Goal: Check status: Check status

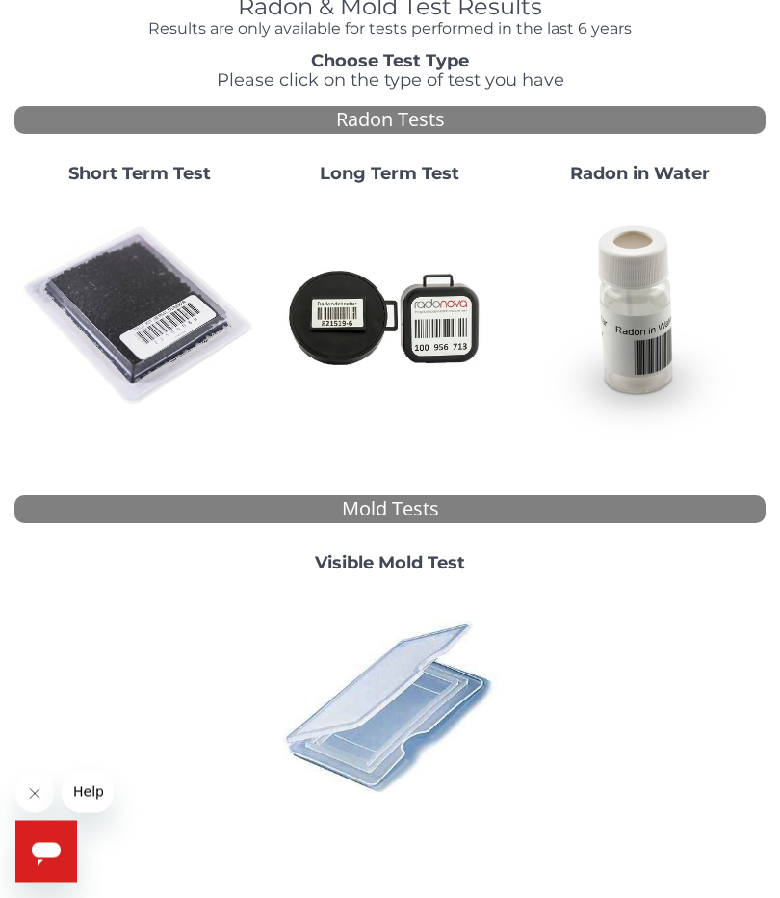
scroll to position [107, 0]
click at [160, 332] on img at bounding box center [139, 316] width 235 height 235
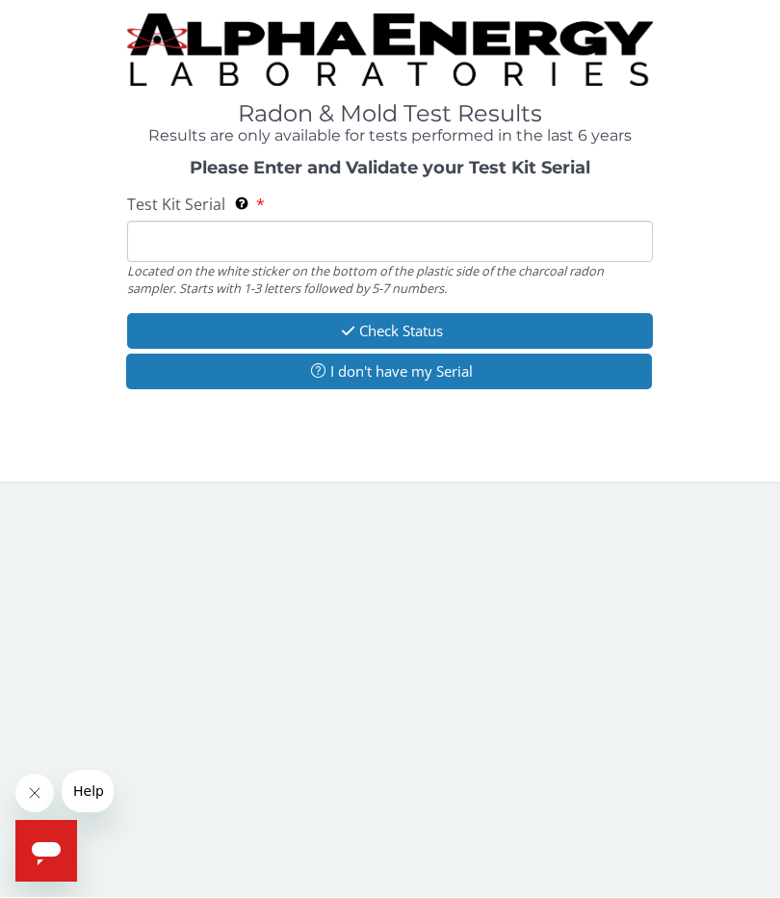
click at [435, 247] on input "Test Kit Serial Located on the white sticker on the bottom of the plastic side …" at bounding box center [390, 241] width 526 height 41
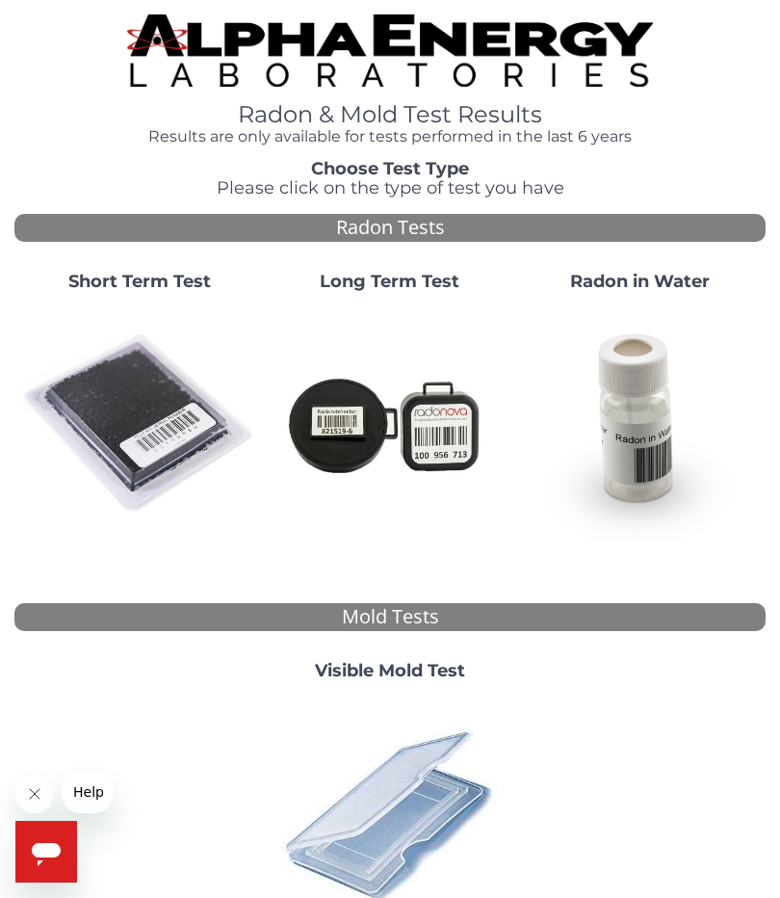
click at [164, 403] on img at bounding box center [139, 423] width 235 height 235
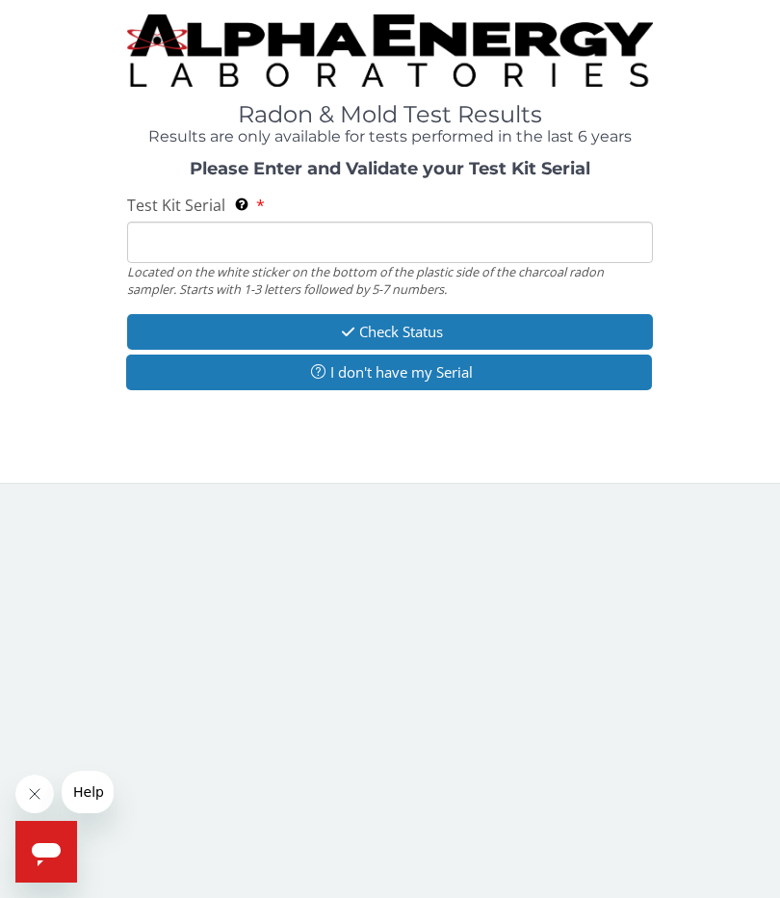
click at [299, 249] on input "Test Kit Serial Located on the white sticker on the bottom of the plastic side …" at bounding box center [390, 241] width 526 height 41
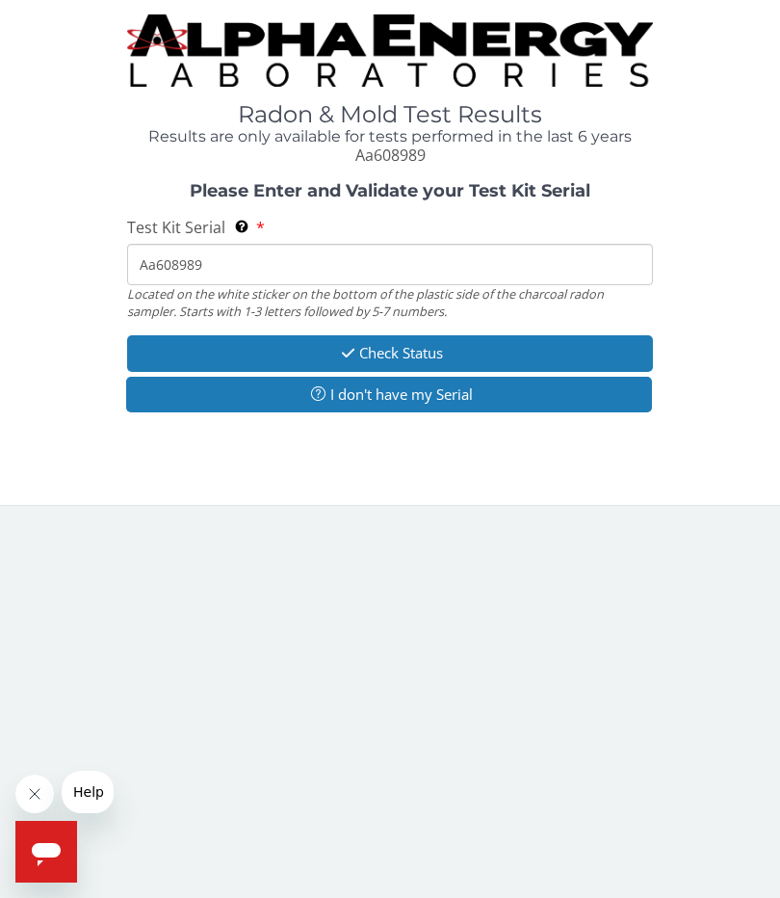
type input "Aa608989"
click at [514, 347] on button "Check Status" at bounding box center [390, 353] width 526 height 36
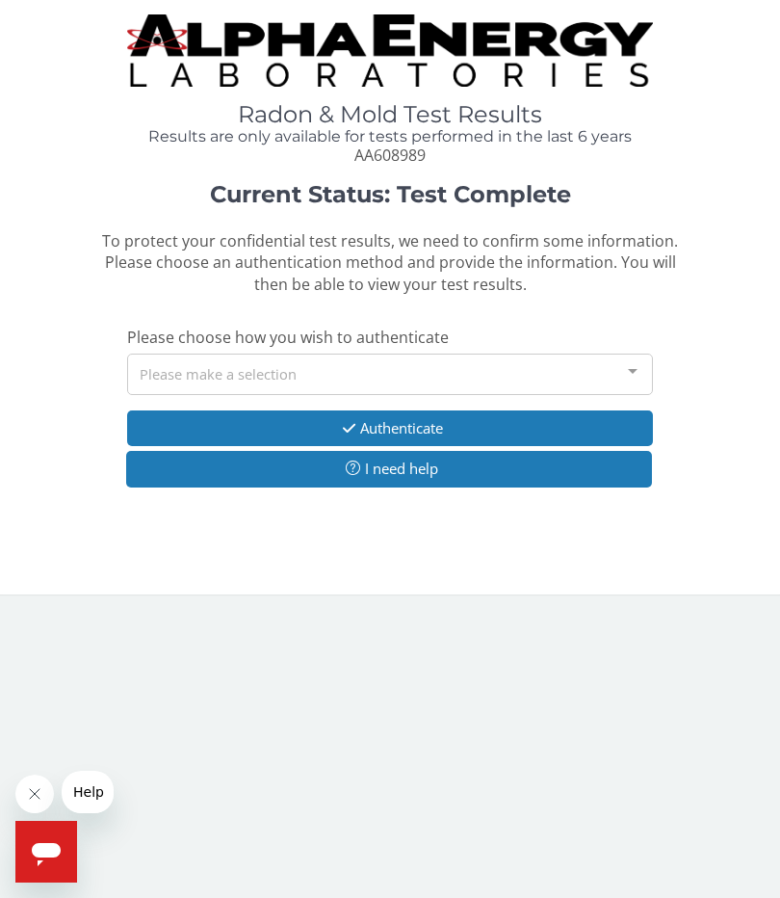
click at [509, 428] on button "Authenticate" at bounding box center [390, 428] width 526 height 36
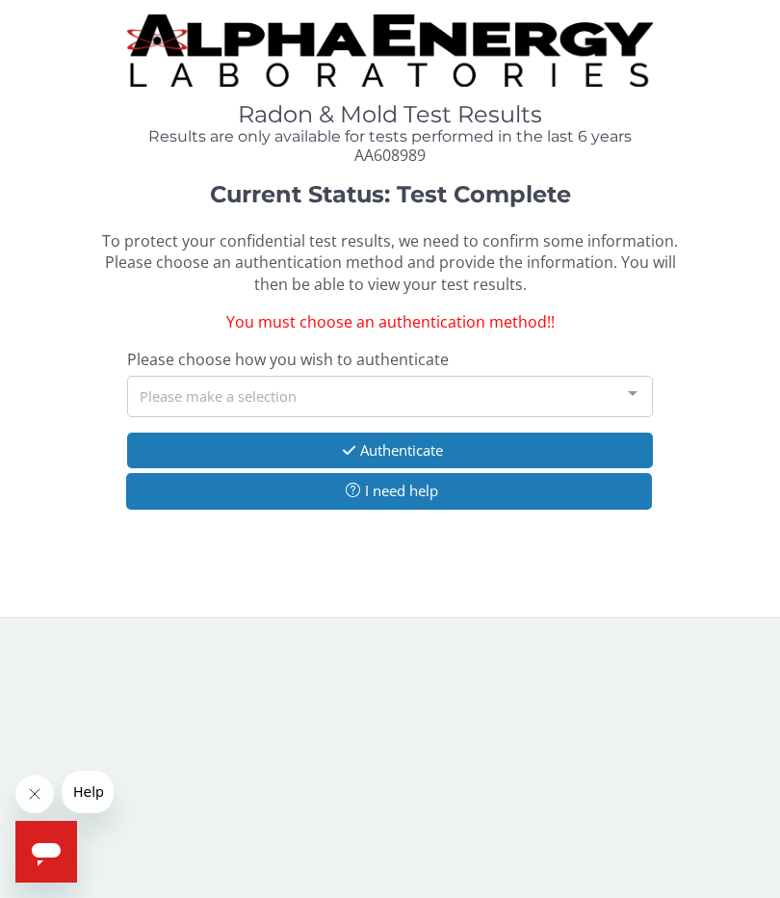
click at [506, 396] on div "Please make a selection" at bounding box center [390, 396] width 526 height 41
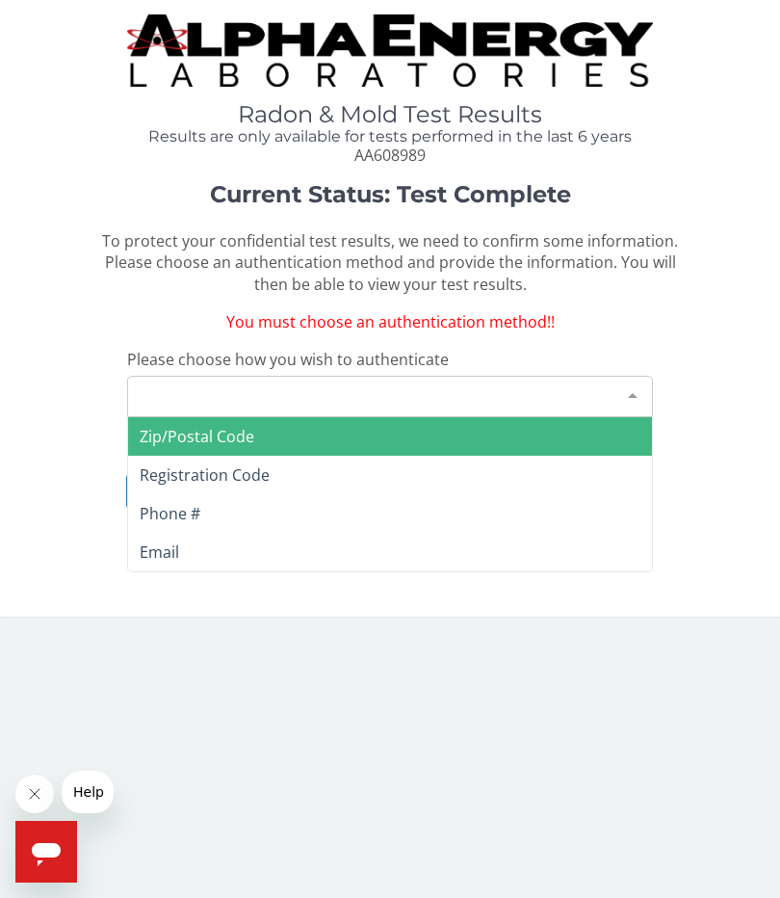
click at [512, 426] on span "Zip/Postal Code" at bounding box center [390, 436] width 524 height 39
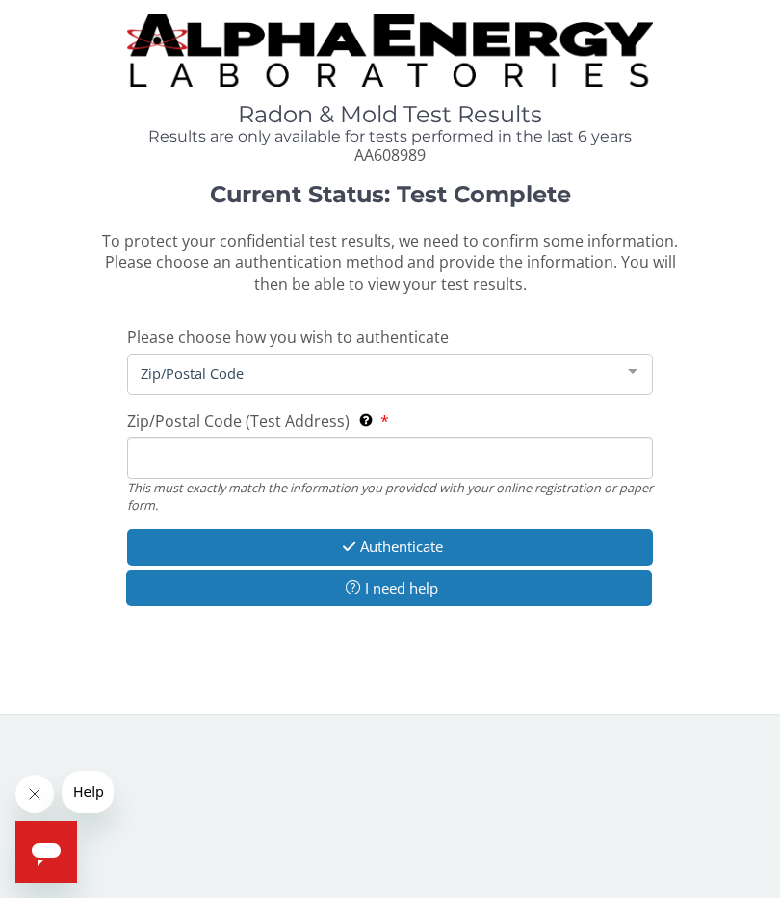
click at [443, 377] on span "Zip/Postal Code" at bounding box center [375, 372] width 478 height 21
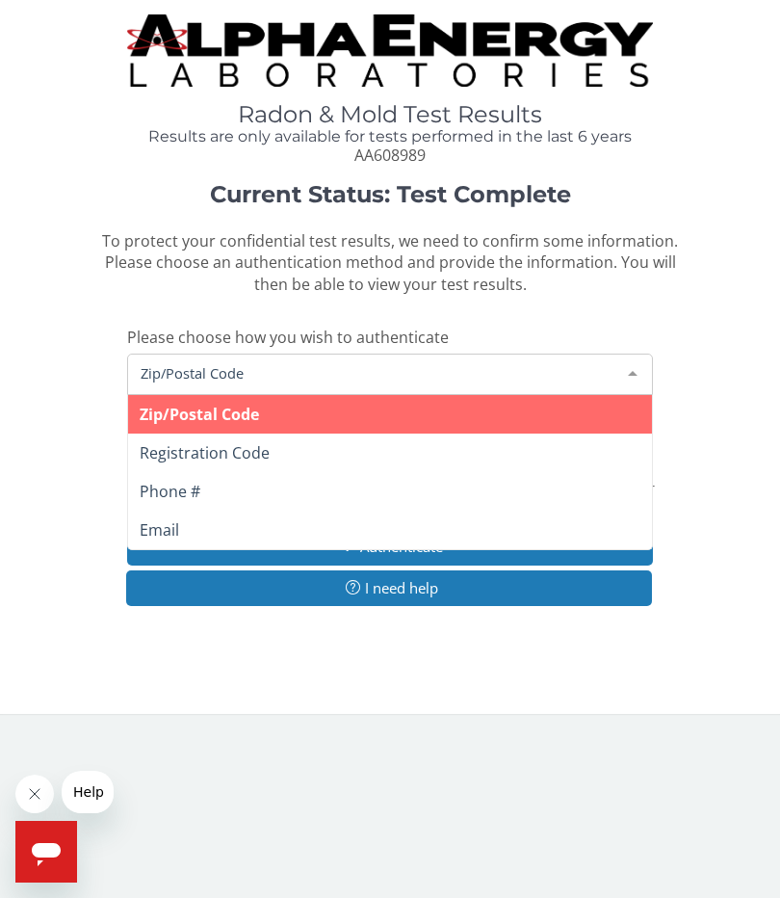
click at [332, 373] on span "Zip/Postal Code" at bounding box center [375, 372] width 478 height 21
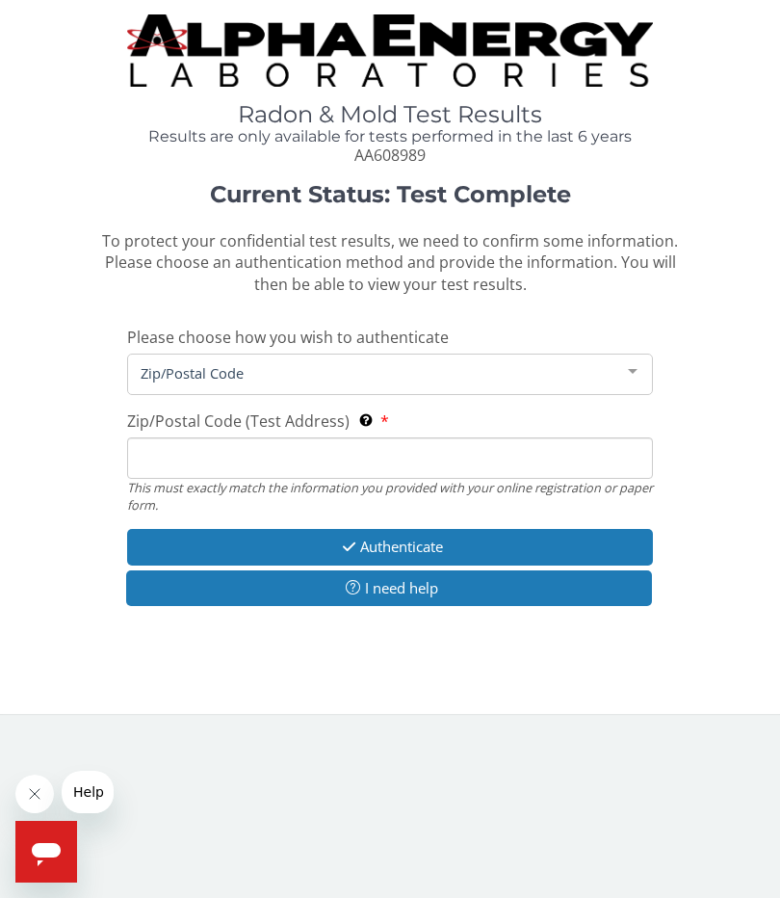
click at [347, 375] on span "Zip/Postal Code" at bounding box center [375, 372] width 478 height 21
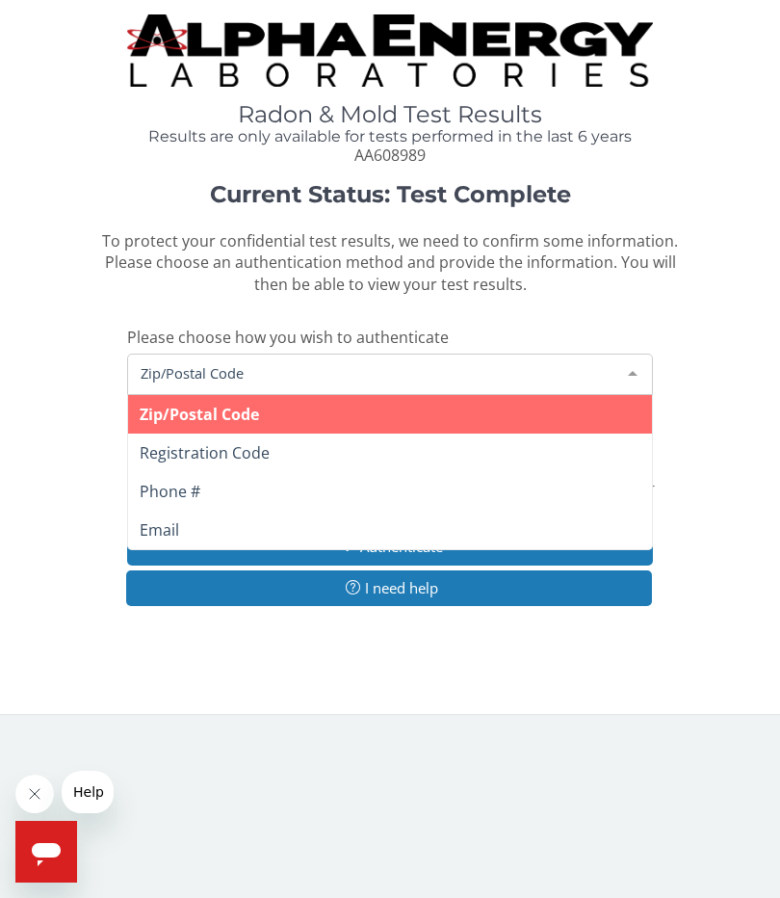
click at [615, 395] on span "Zip/Postal Code" at bounding box center [390, 414] width 524 height 39
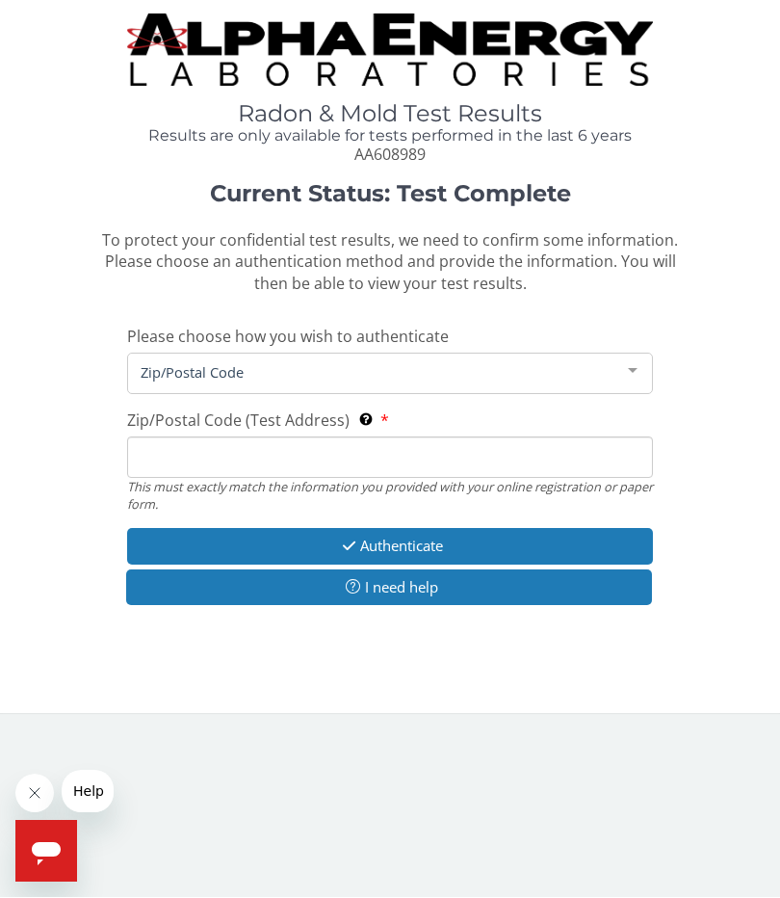
click at [460, 373] on span "Zip/Postal Code" at bounding box center [375, 372] width 478 height 21
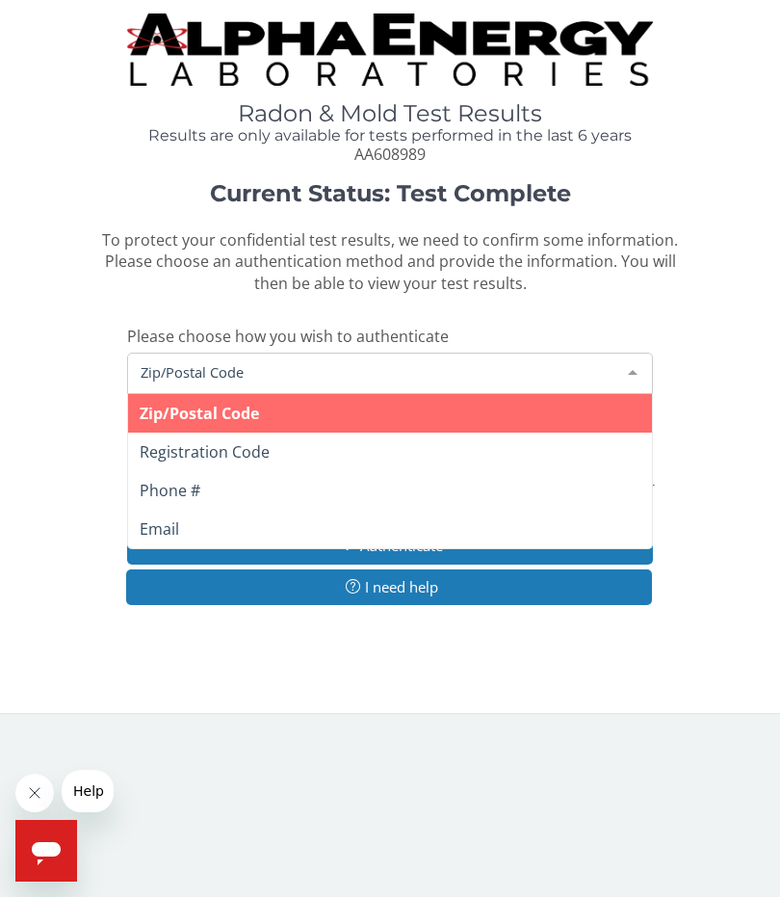
click at [31, 786] on icon "Close message from company" at bounding box center [34, 792] width 15 height 15
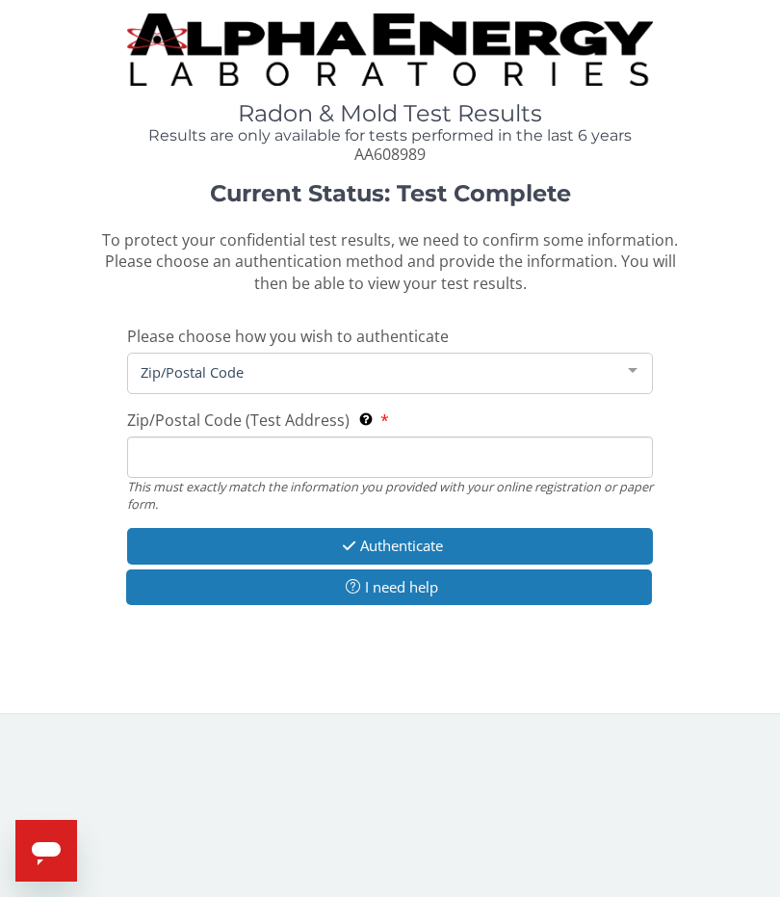
click at [362, 416] on icon at bounding box center [365, 419] width 15 height 13
click at [362, 437] on input "Zip/Postal Code (Test Address) This must exactly match the information you prov…" at bounding box center [390, 457] width 526 height 41
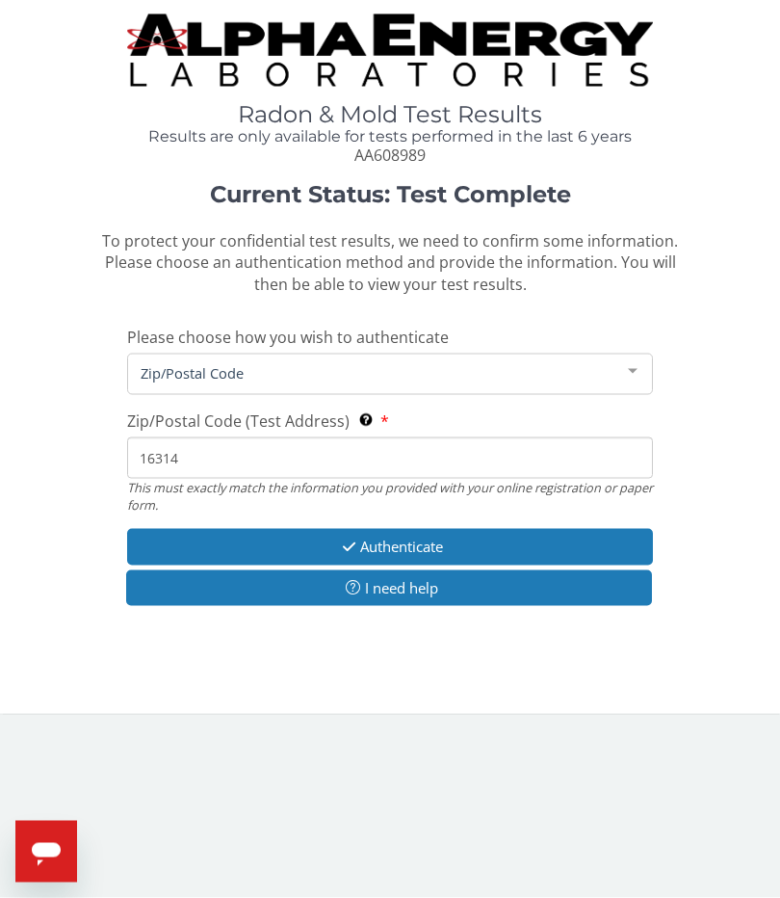
type input "16314"
click at [280, 374] on span "Zip/Postal Code" at bounding box center [375, 372] width 478 height 21
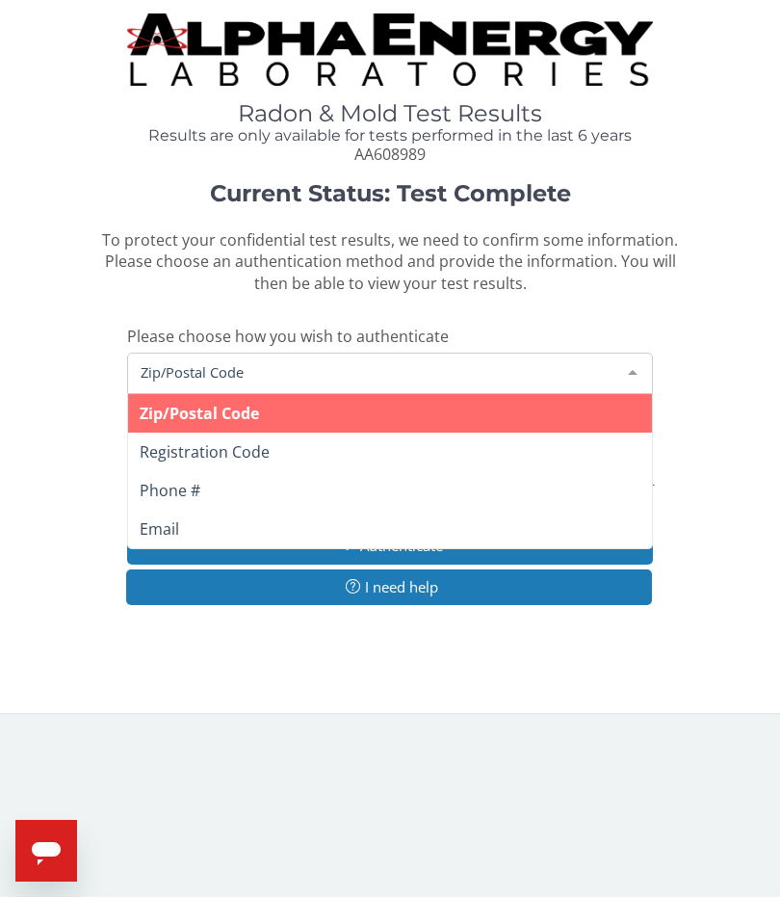
click at [360, 370] on span "Zip/Postal Code" at bounding box center [375, 372] width 478 height 21
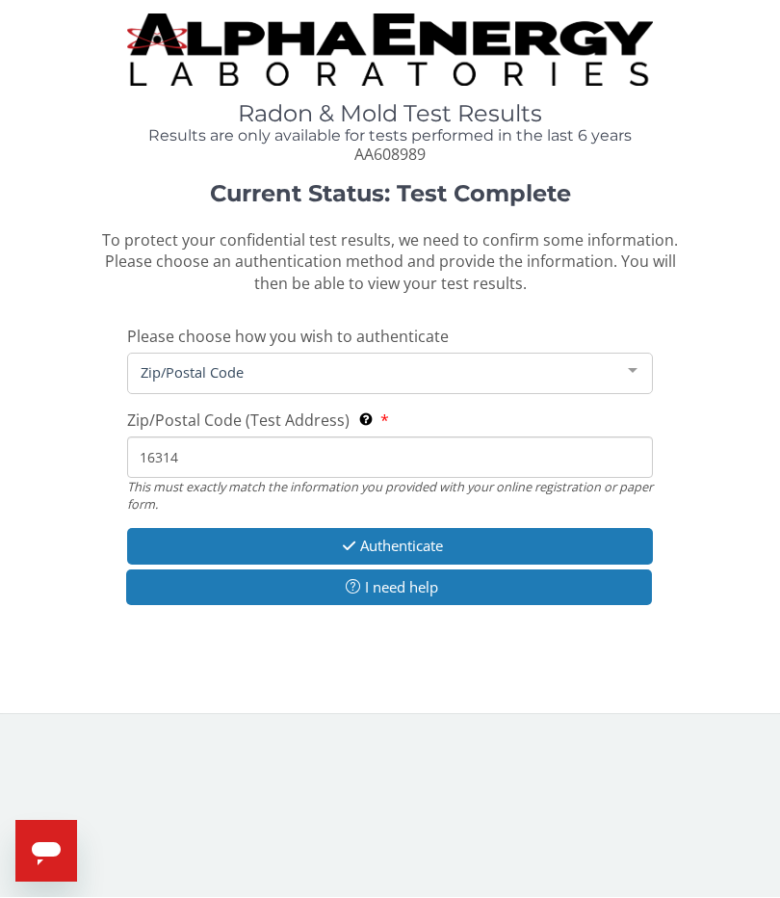
click at [634, 372] on div at bounding box center [632, 372] width 39 height 37
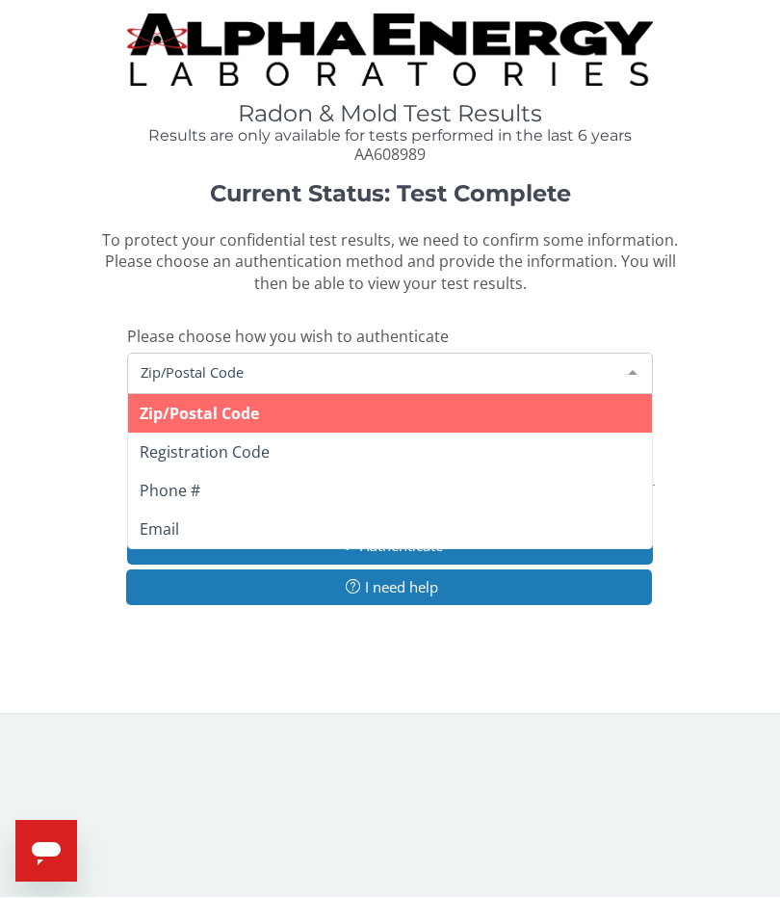
click at [374, 370] on span "Zip/Postal Code" at bounding box center [375, 372] width 478 height 21
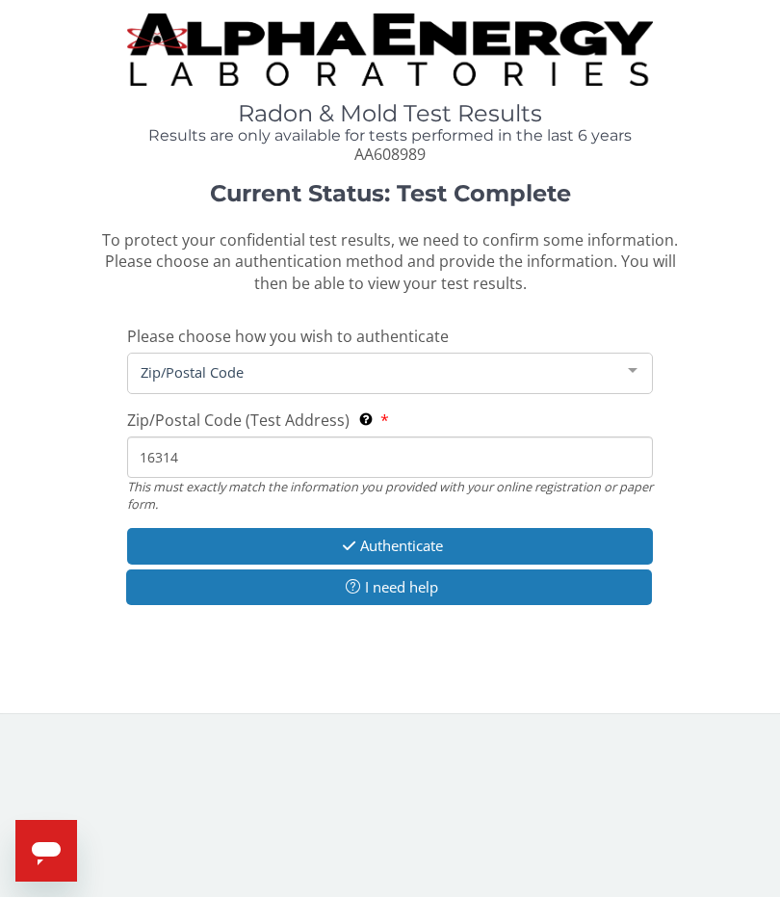
click at [63, 851] on icon "Open messaging window" at bounding box center [46, 850] width 35 height 35
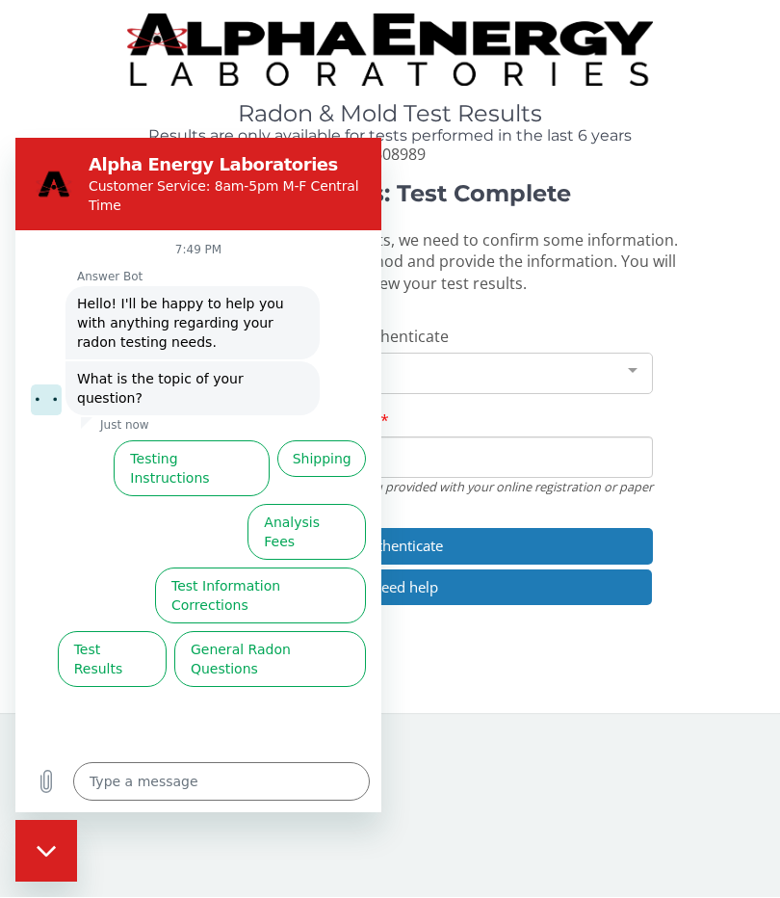
click at [58, 853] on div "Close messaging window" at bounding box center [46, 850] width 58 height 58
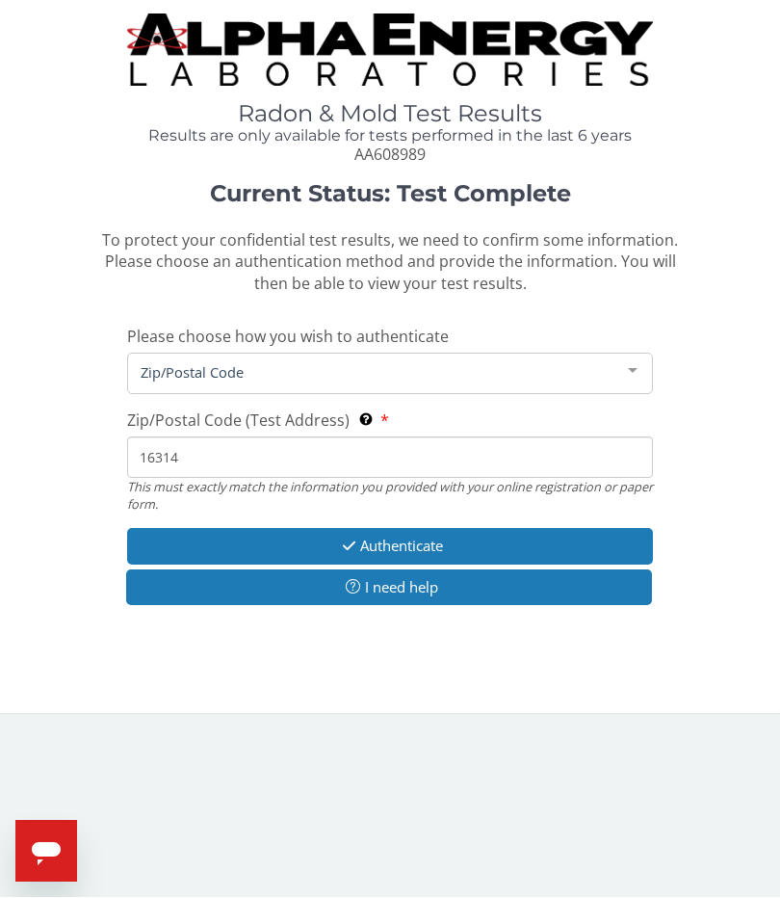
type textarea "x"
click at [426, 374] on span "Zip/Postal Code" at bounding box center [375, 372] width 478 height 21
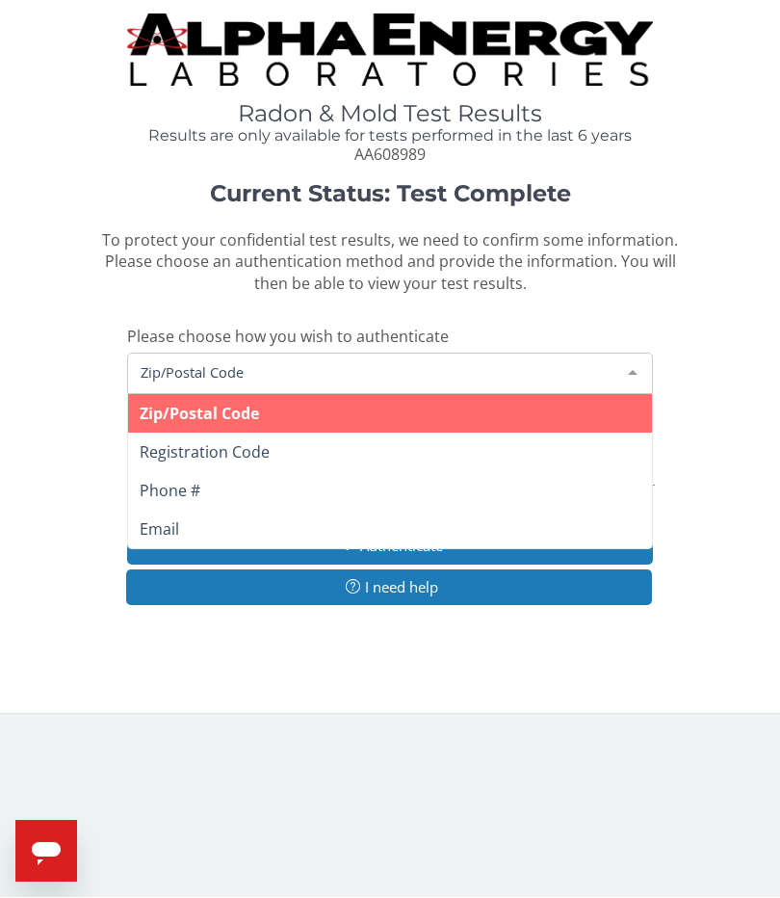
click at [362, 365] on span "Zip/Postal Code" at bounding box center [375, 372] width 478 height 21
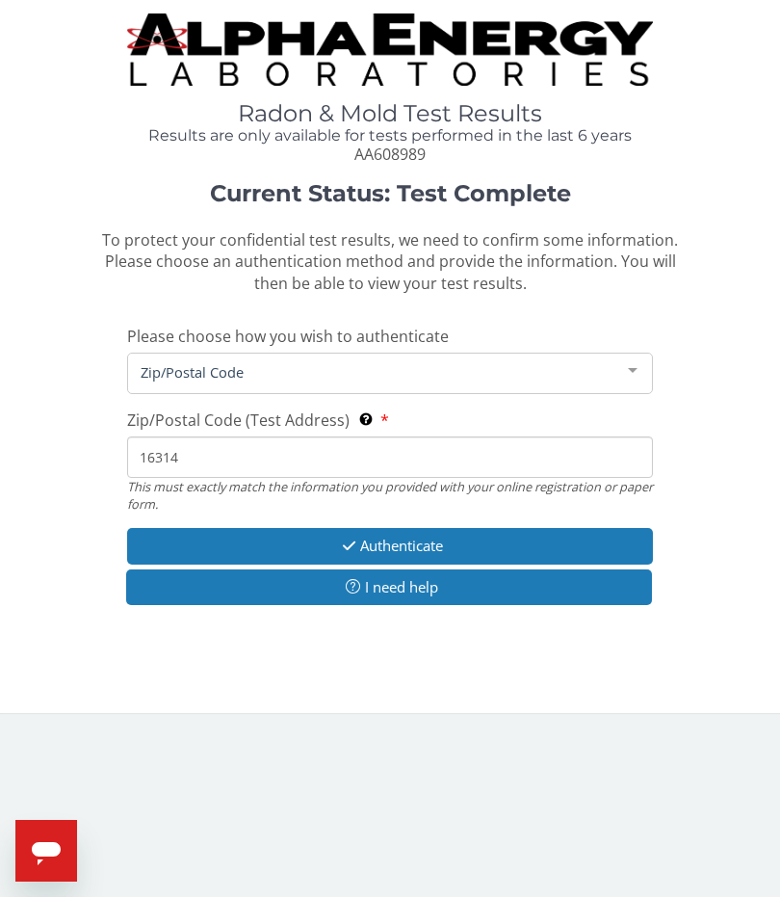
click at [622, 375] on div at bounding box center [632, 372] width 39 height 37
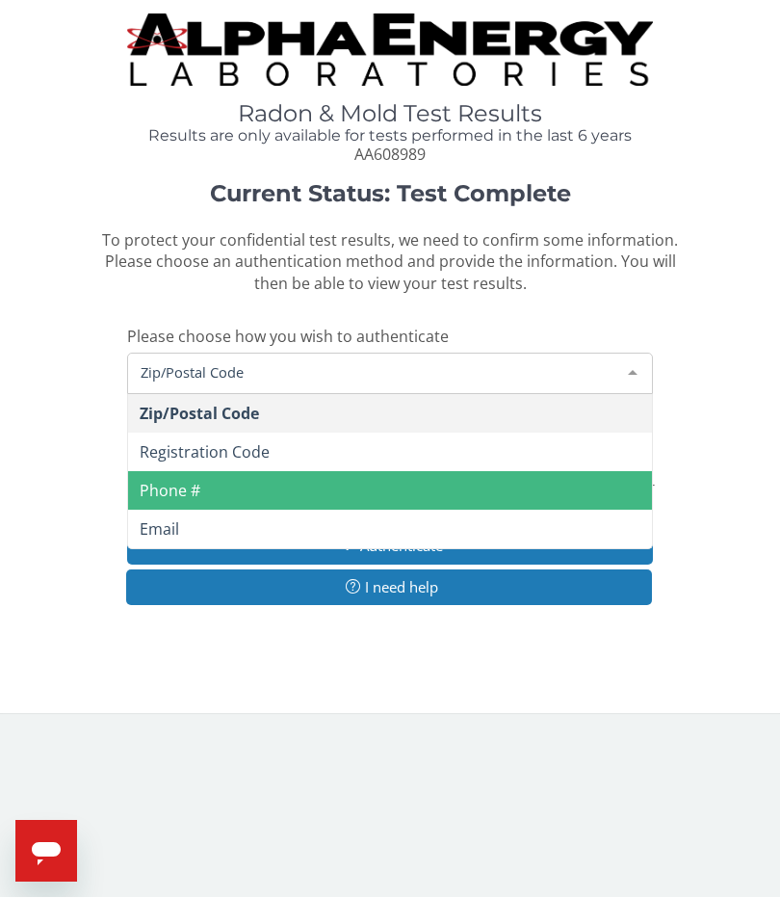
click at [272, 481] on span "Phone #" at bounding box center [390, 491] width 524 height 39
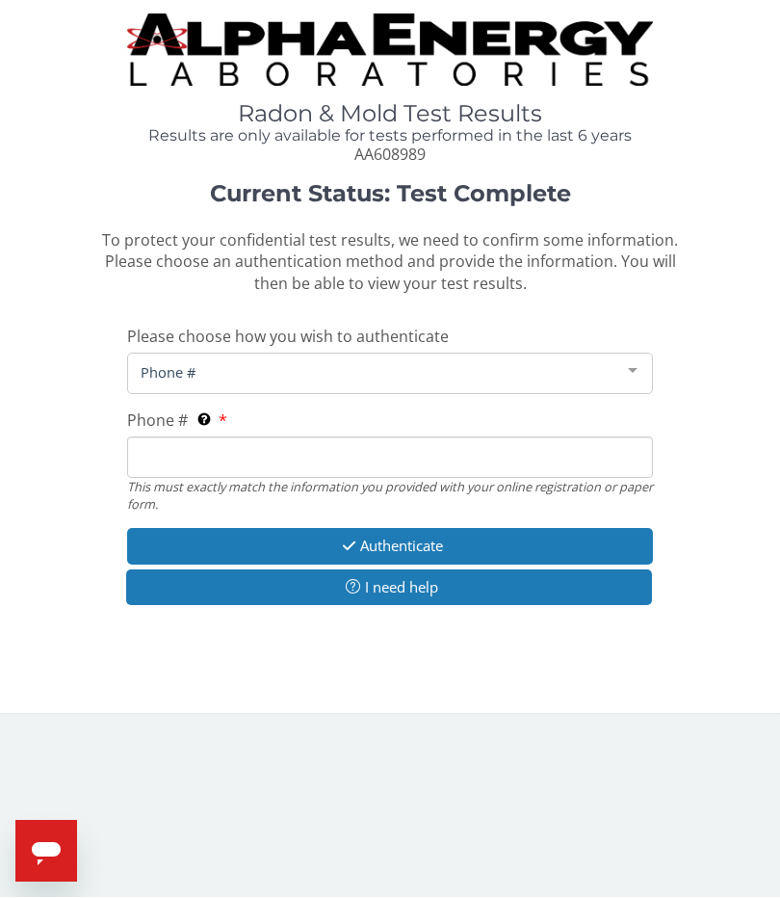
click at [582, 375] on span "Phone #" at bounding box center [375, 372] width 478 height 21
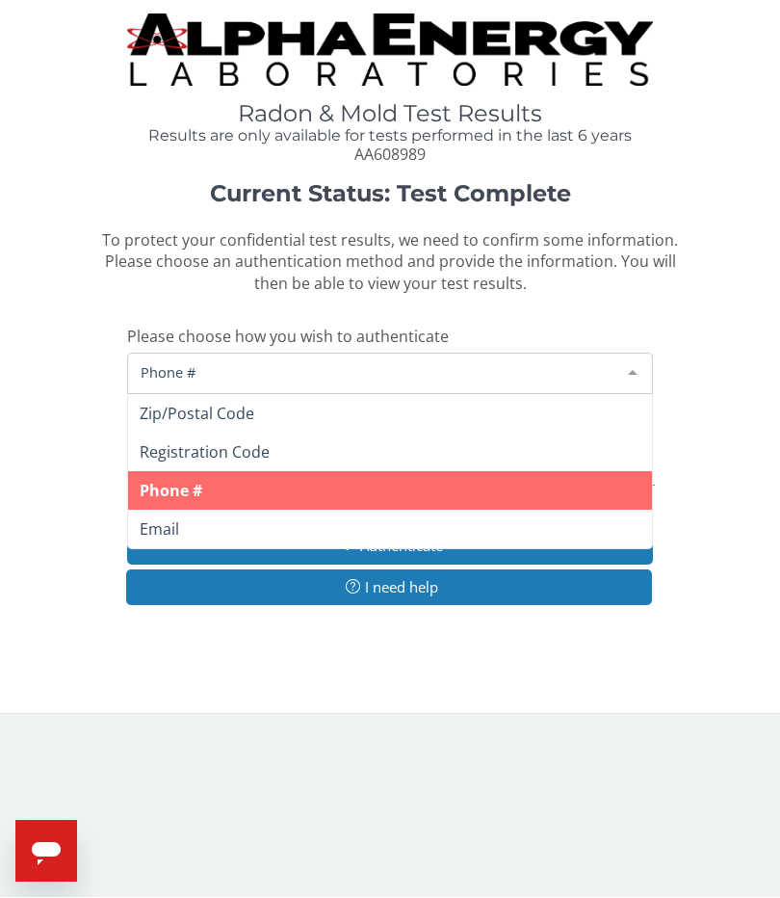
click at [458, 488] on span "Phone #" at bounding box center [390, 491] width 524 height 39
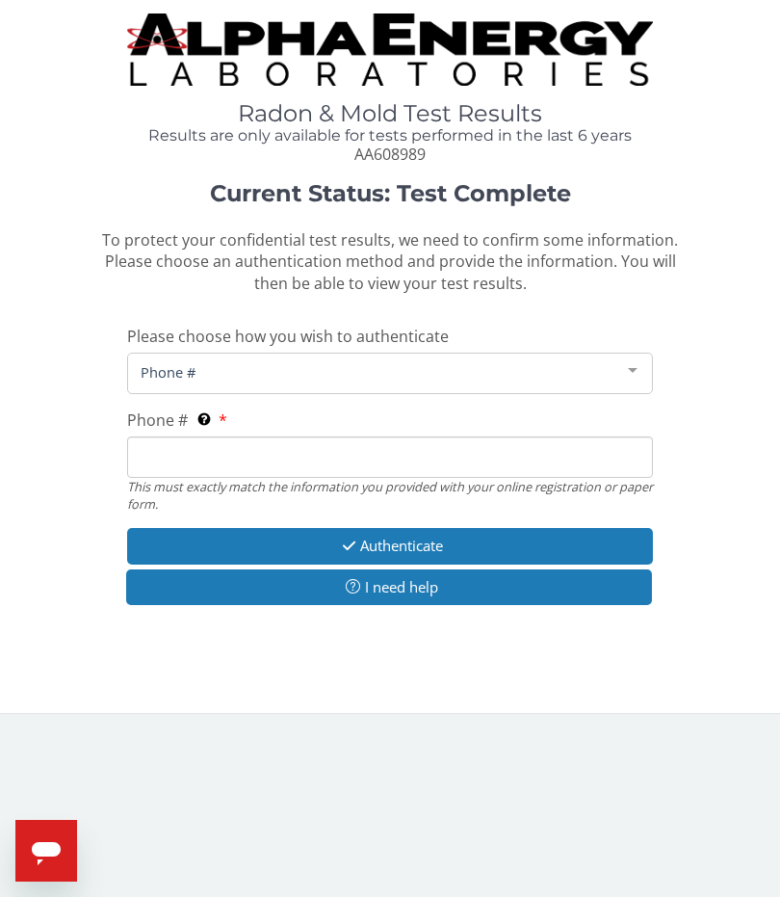
click at [478, 375] on span "Phone #" at bounding box center [375, 372] width 478 height 21
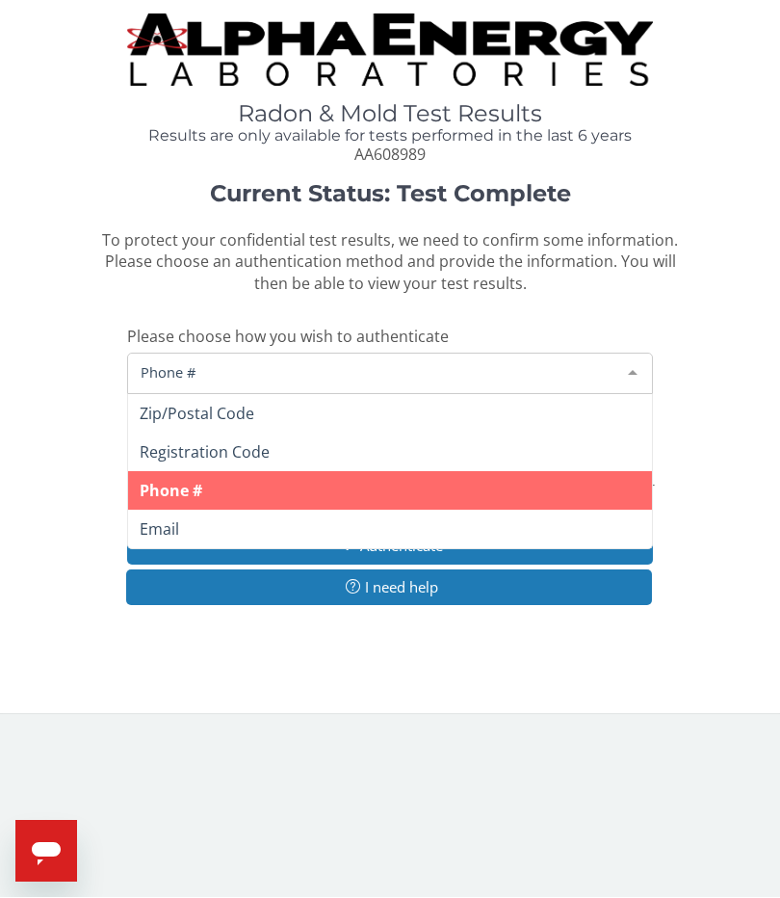
click at [329, 478] on span "Phone #" at bounding box center [390, 491] width 524 height 39
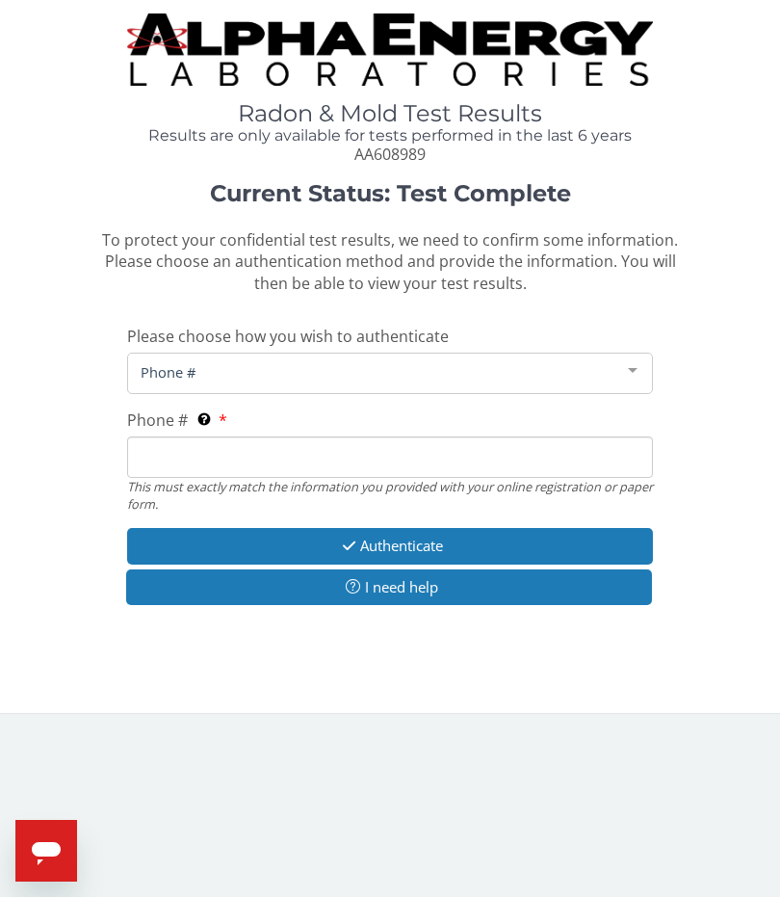
click at [446, 467] on input "Phone # This must exactly match the information you provided with your online r…" at bounding box center [390, 457] width 526 height 41
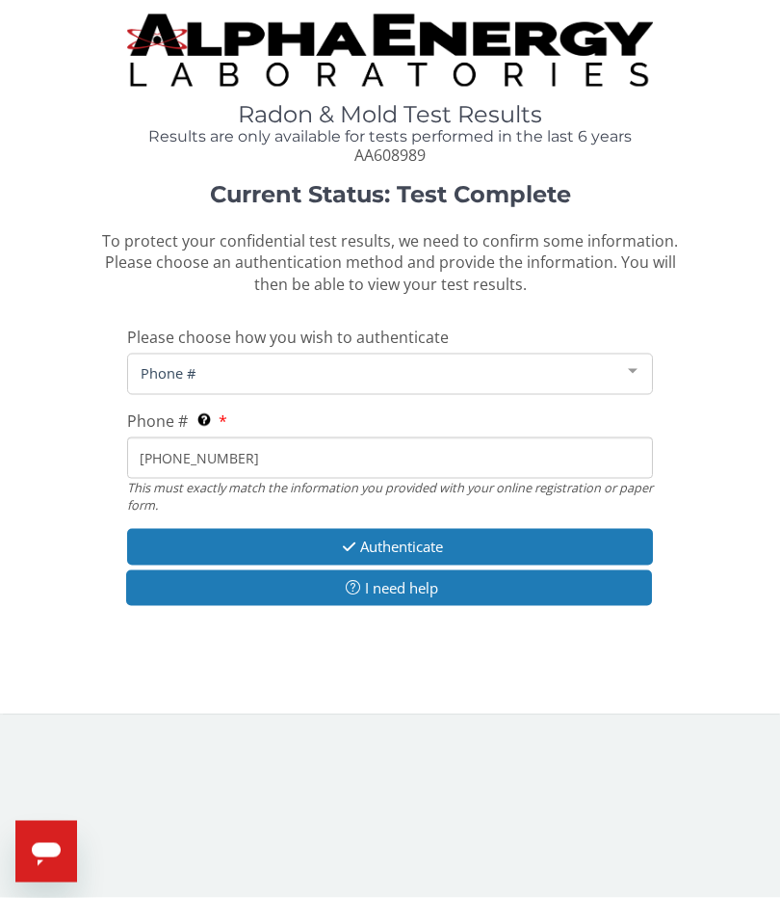
type input "814 720 0360"
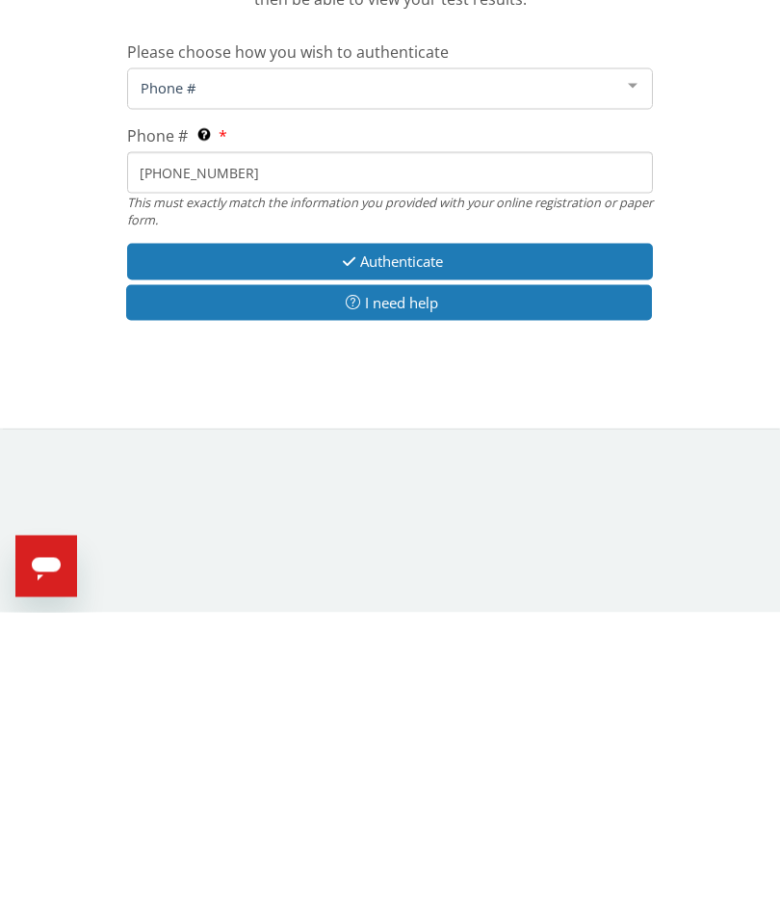
click at [452, 529] on button "Authenticate" at bounding box center [390, 547] width 526 height 36
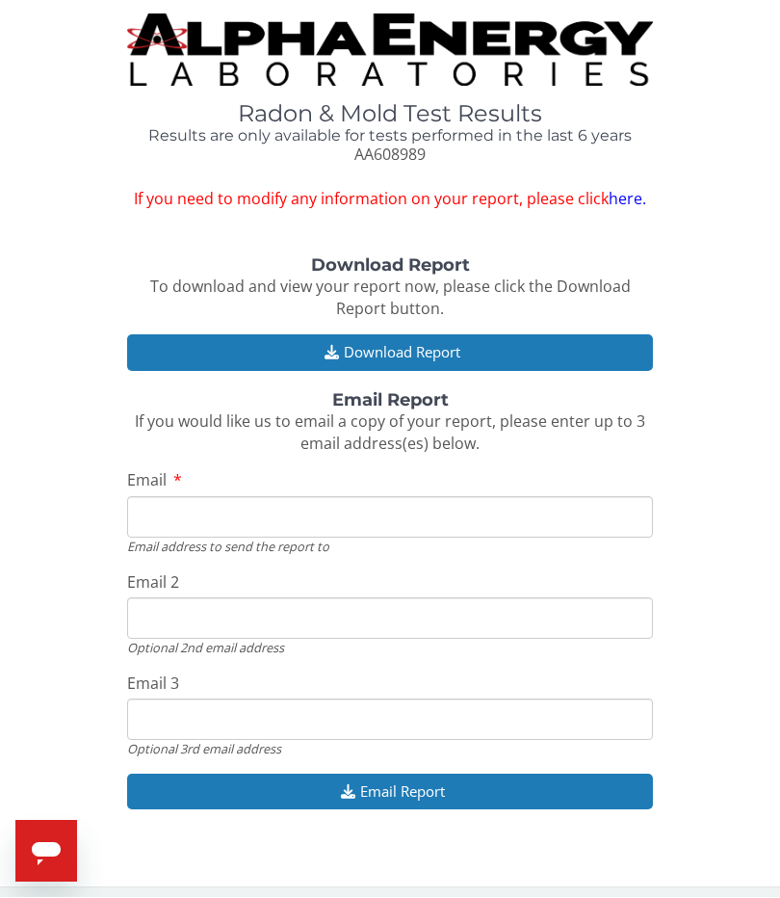
click at [532, 349] on button "Download Report" at bounding box center [390, 353] width 526 height 36
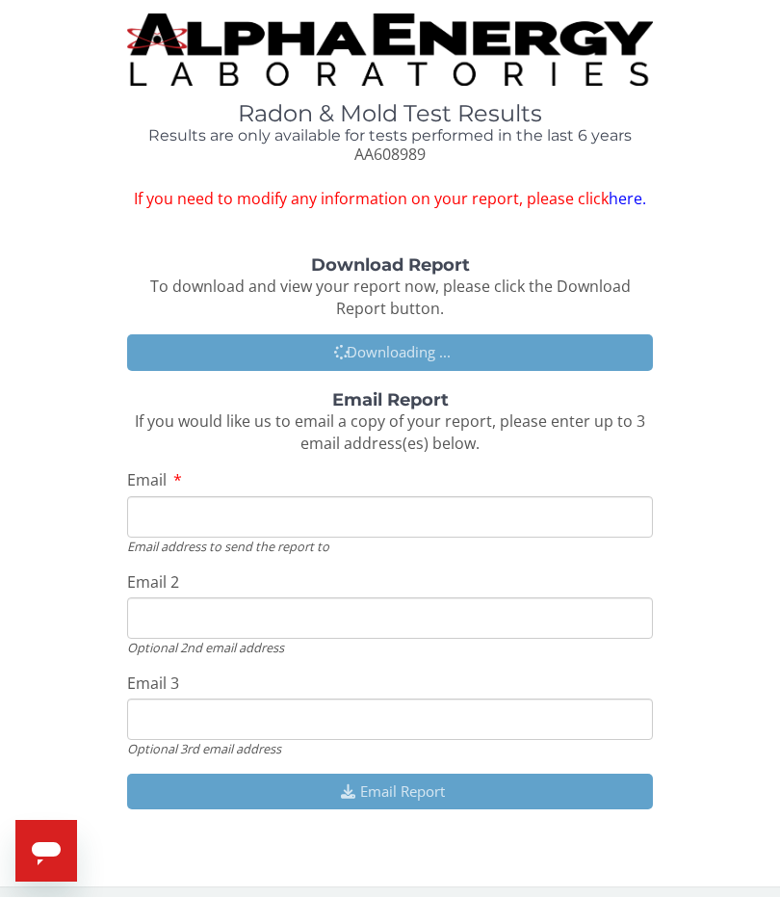
scroll to position [1, 0]
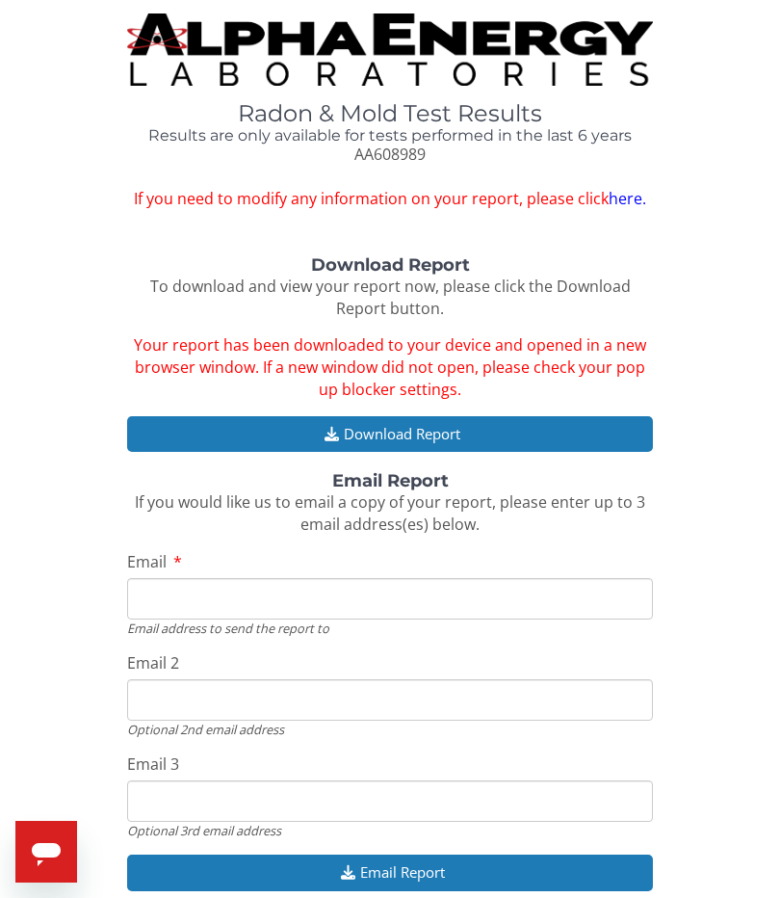
click at [405, 578] on input "Email" at bounding box center [390, 598] width 526 height 41
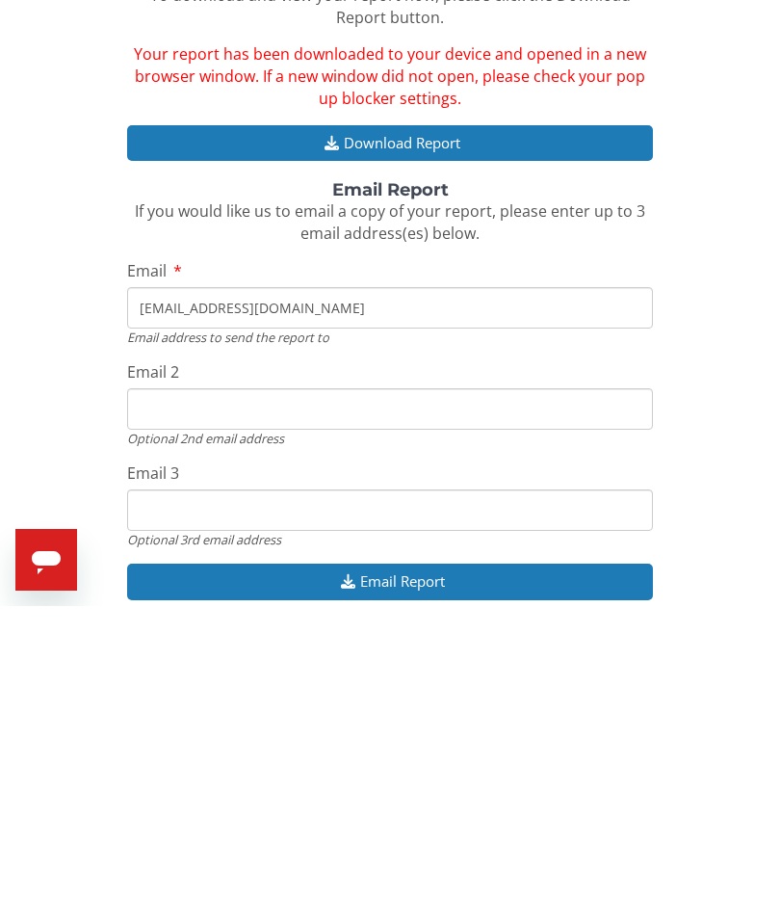
type input "Bklasen7@gmail.com"
click at [527, 417] on button "Download Report" at bounding box center [390, 435] width 526 height 36
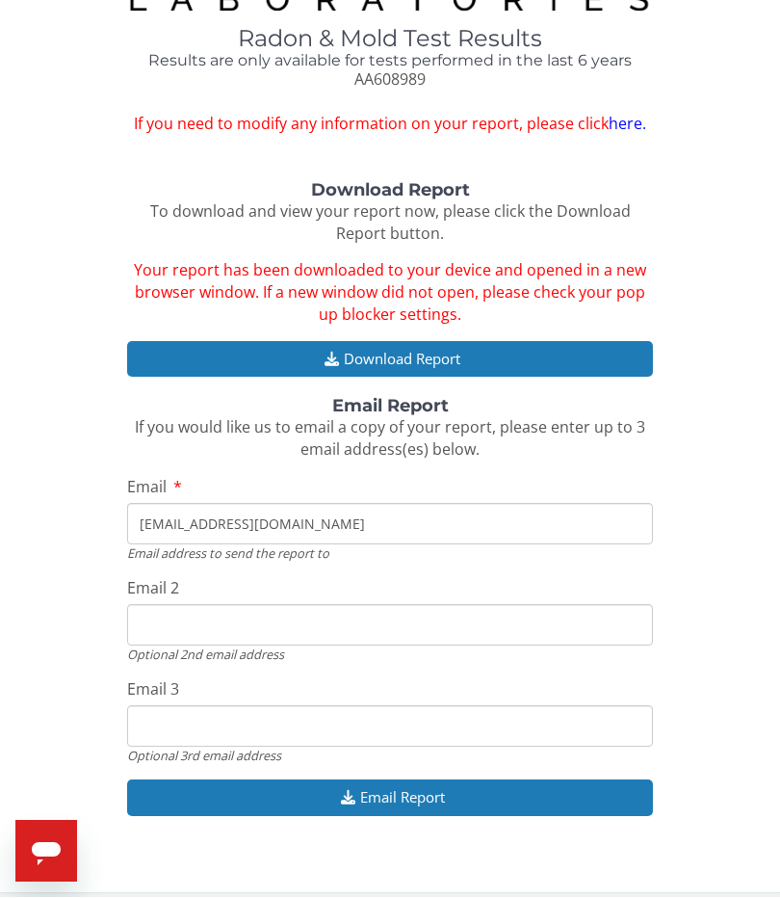
click at [439, 787] on button "Email Report" at bounding box center [390, 798] width 526 height 36
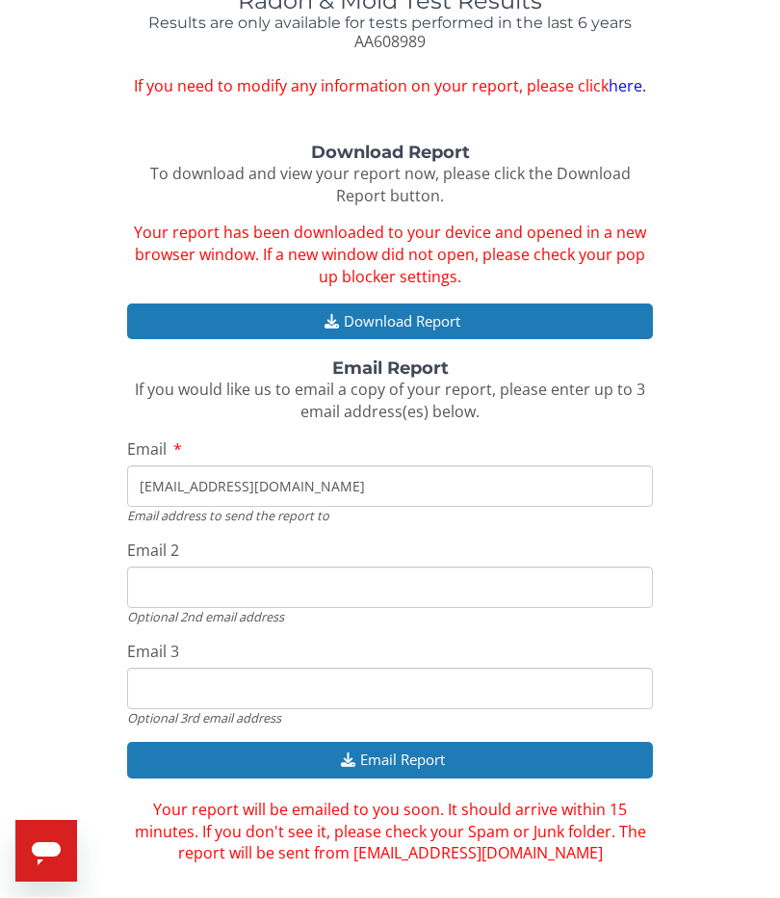
scroll to position [139, 0]
